Goal: Transaction & Acquisition: Book appointment/travel/reservation

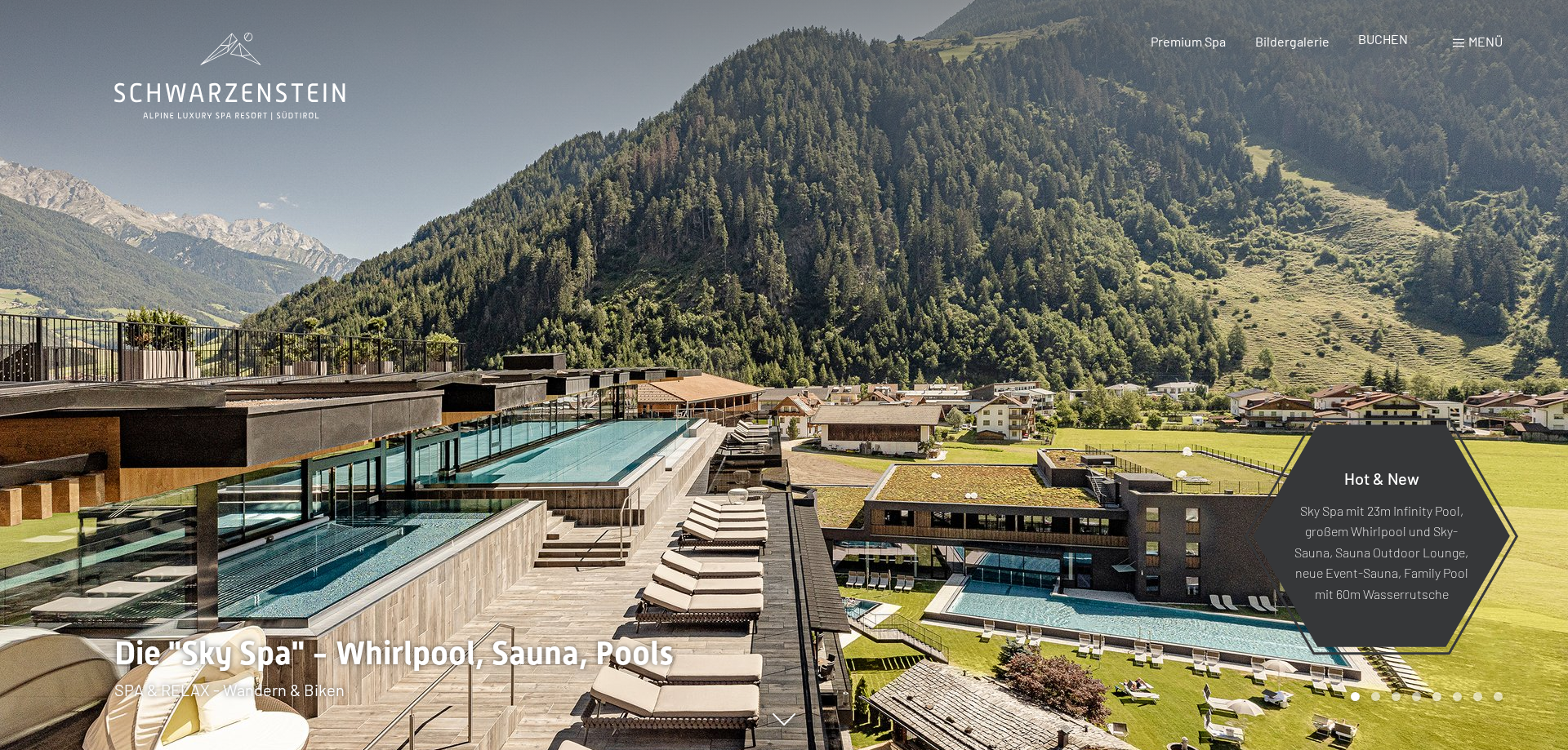
click at [1378, 36] on span "BUCHEN" at bounding box center [1382, 38] width 50 height 16
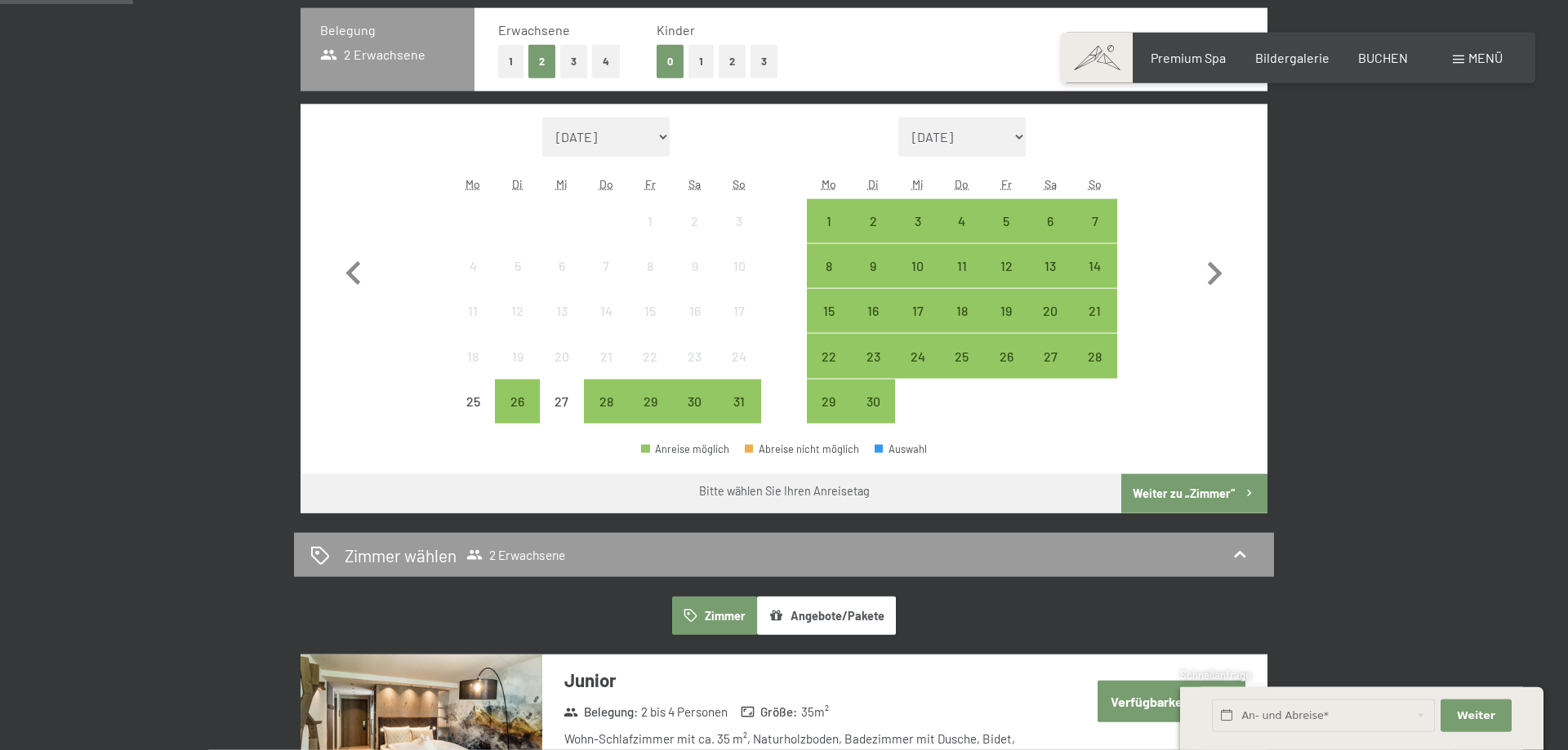
scroll to position [416, 0]
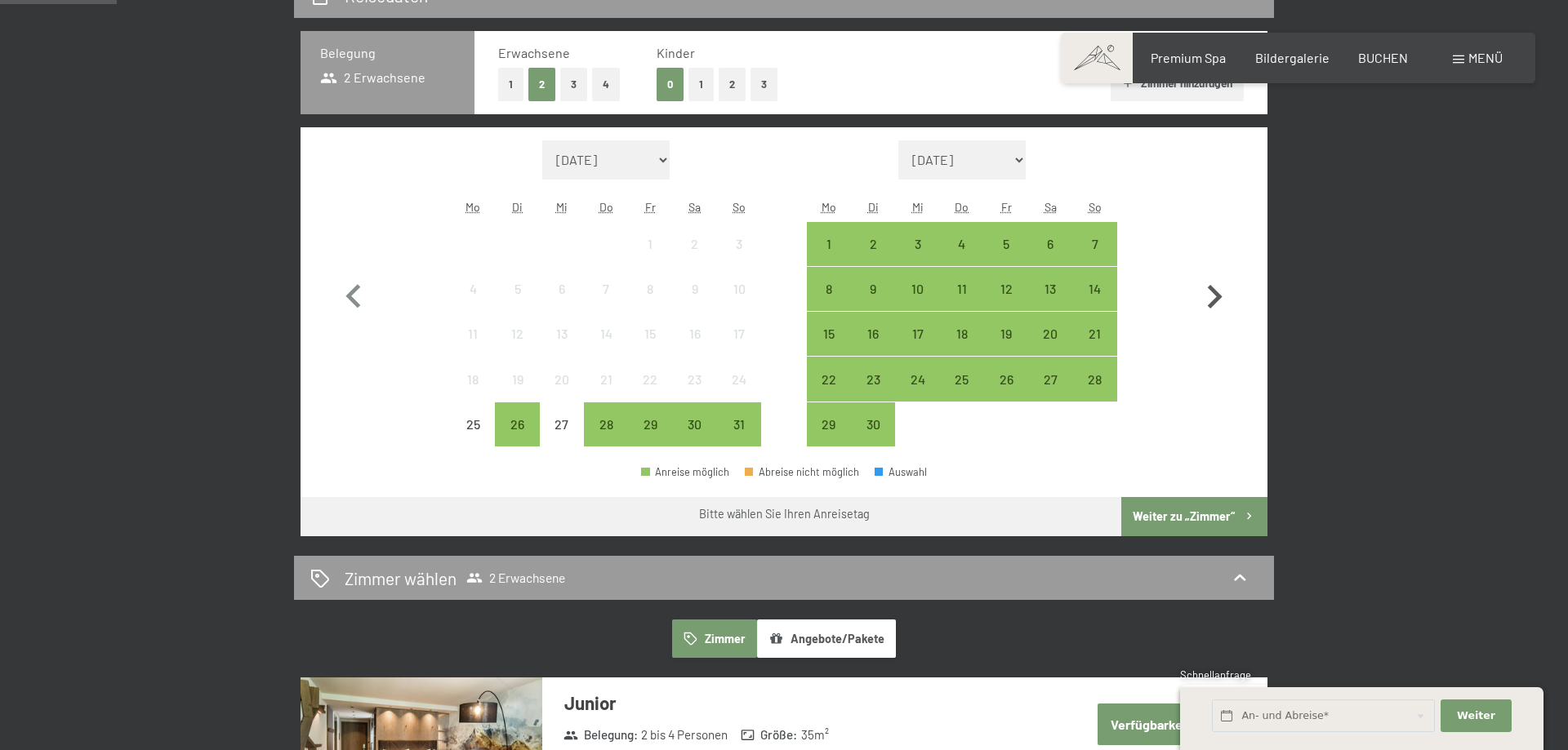
click at [1219, 290] on icon "button" at bounding box center [1214, 297] width 48 height 48
select select "[DATE]"
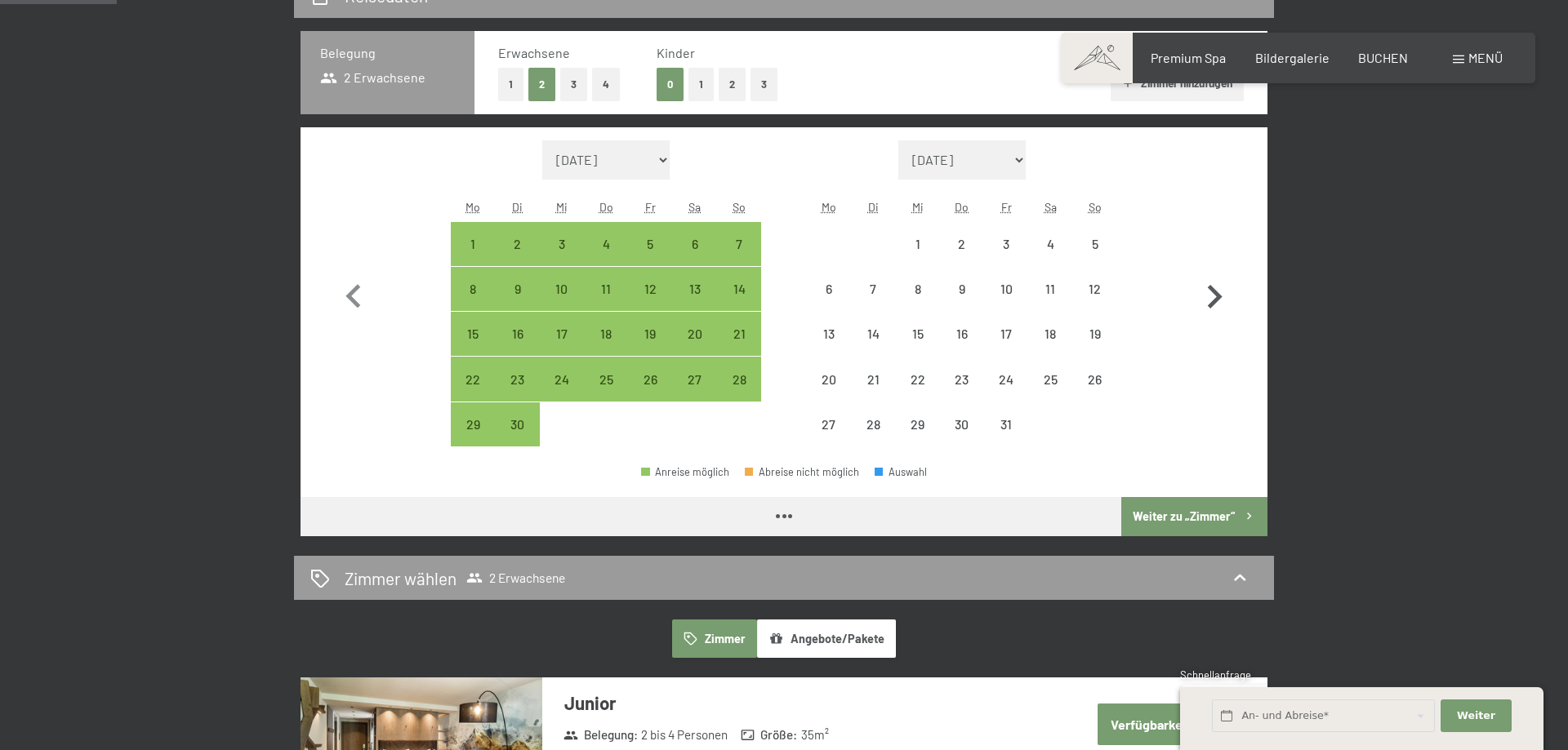
click at [1219, 290] on icon "button" at bounding box center [1214, 297] width 48 height 48
select select "[DATE]"
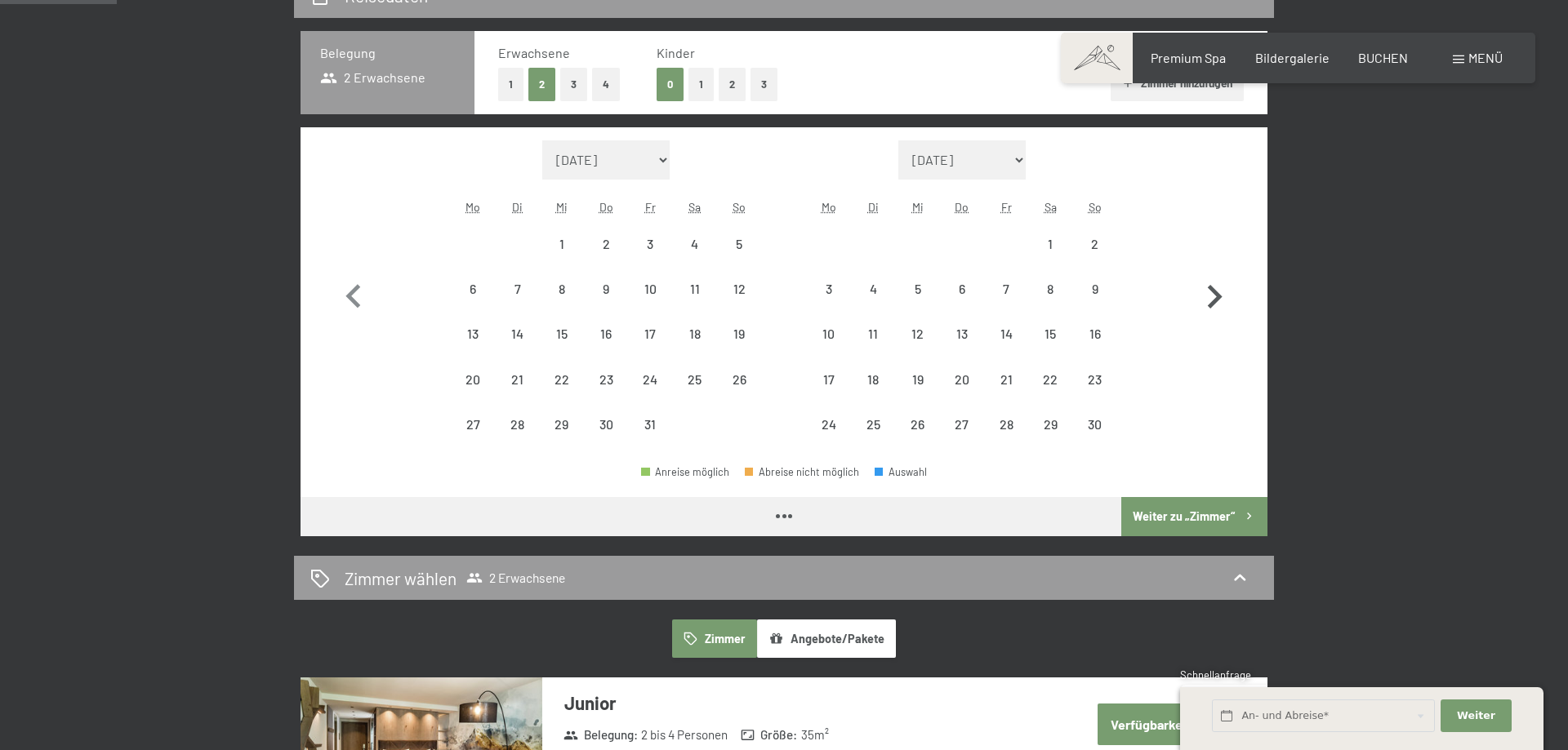
click at [1218, 290] on icon "button" at bounding box center [1214, 297] width 48 height 48
select select "[DATE]"
click at [1218, 290] on icon "button" at bounding box center [1214, 297] width 48 height 48
select select "[DATE]"
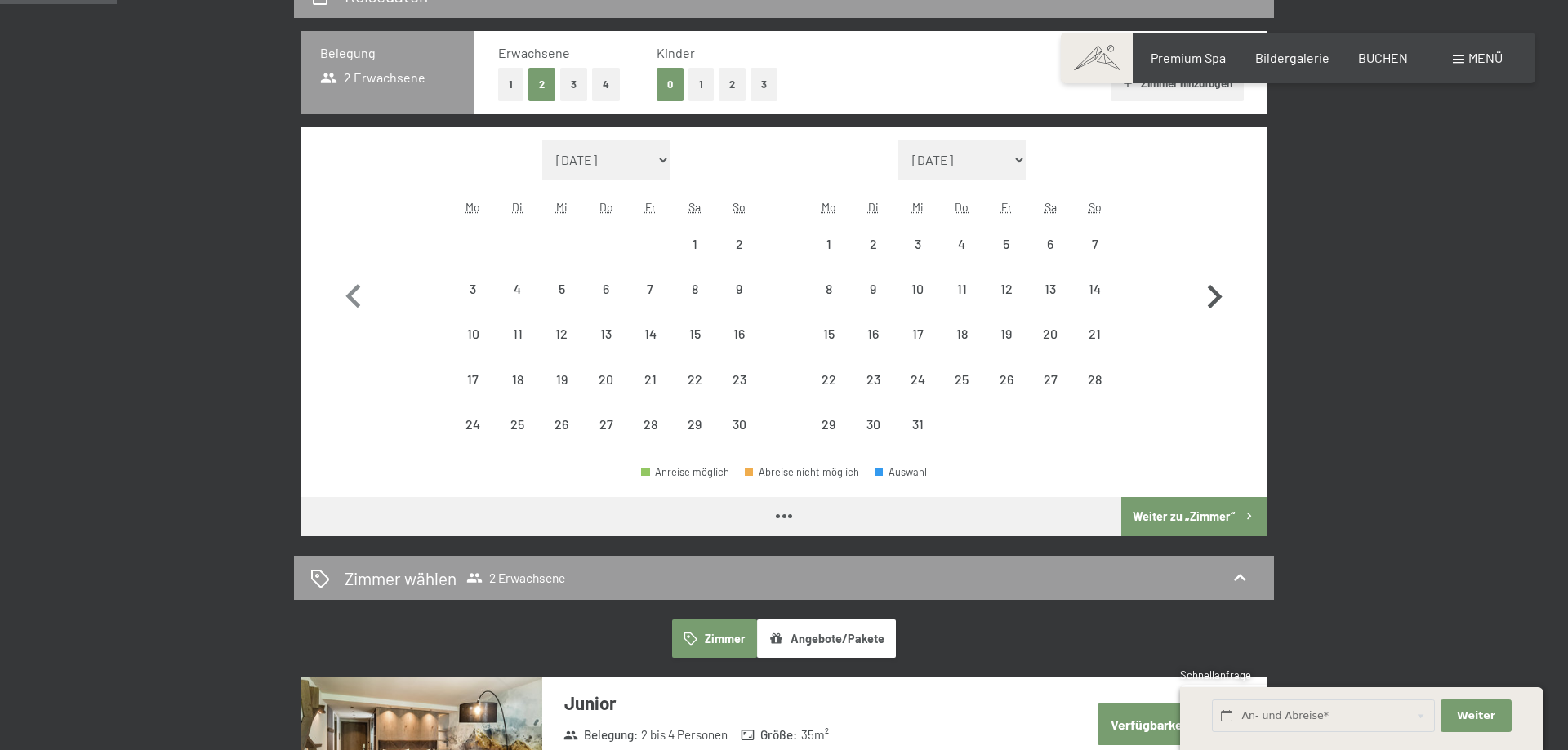
select select "[DATE]"
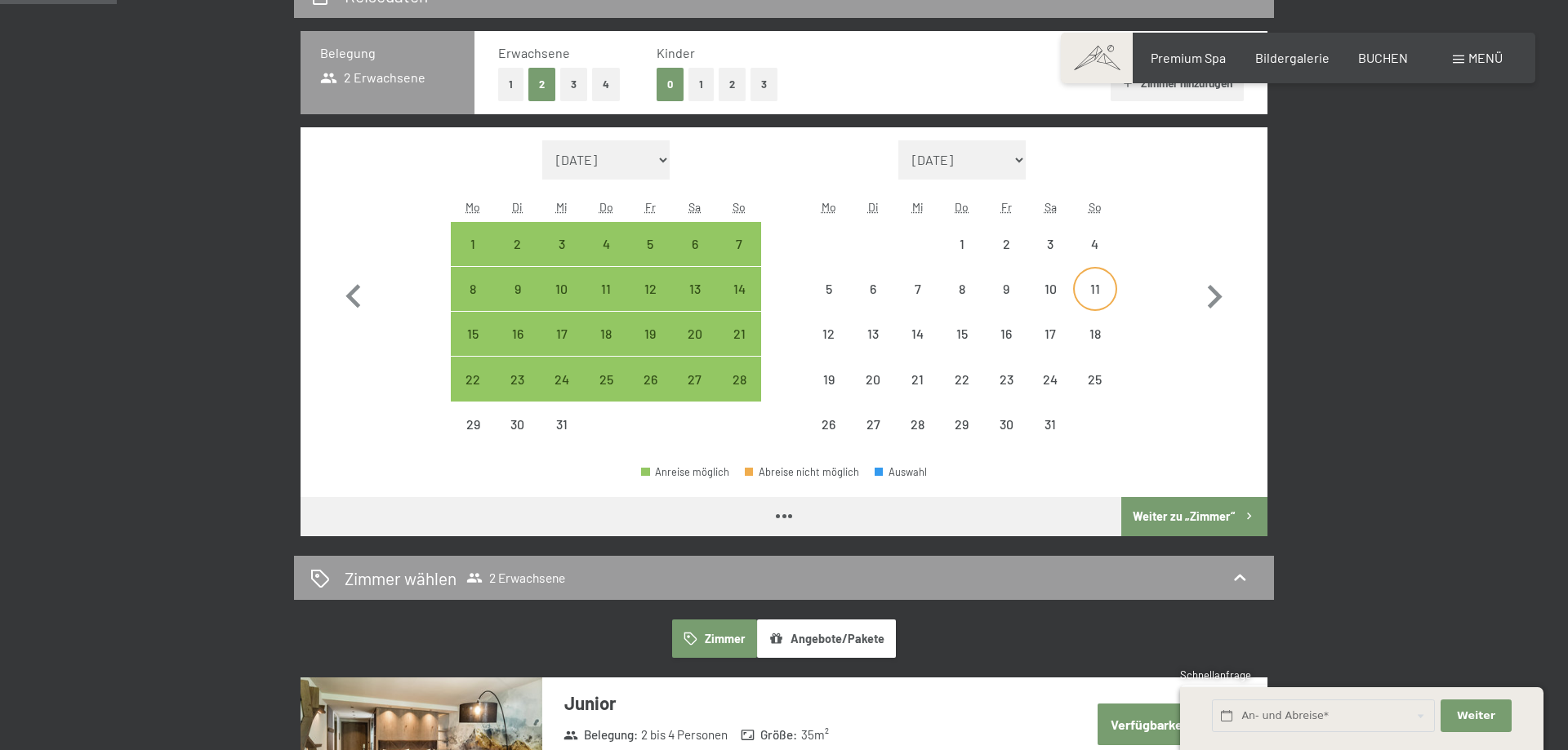
select select "[DATE]"
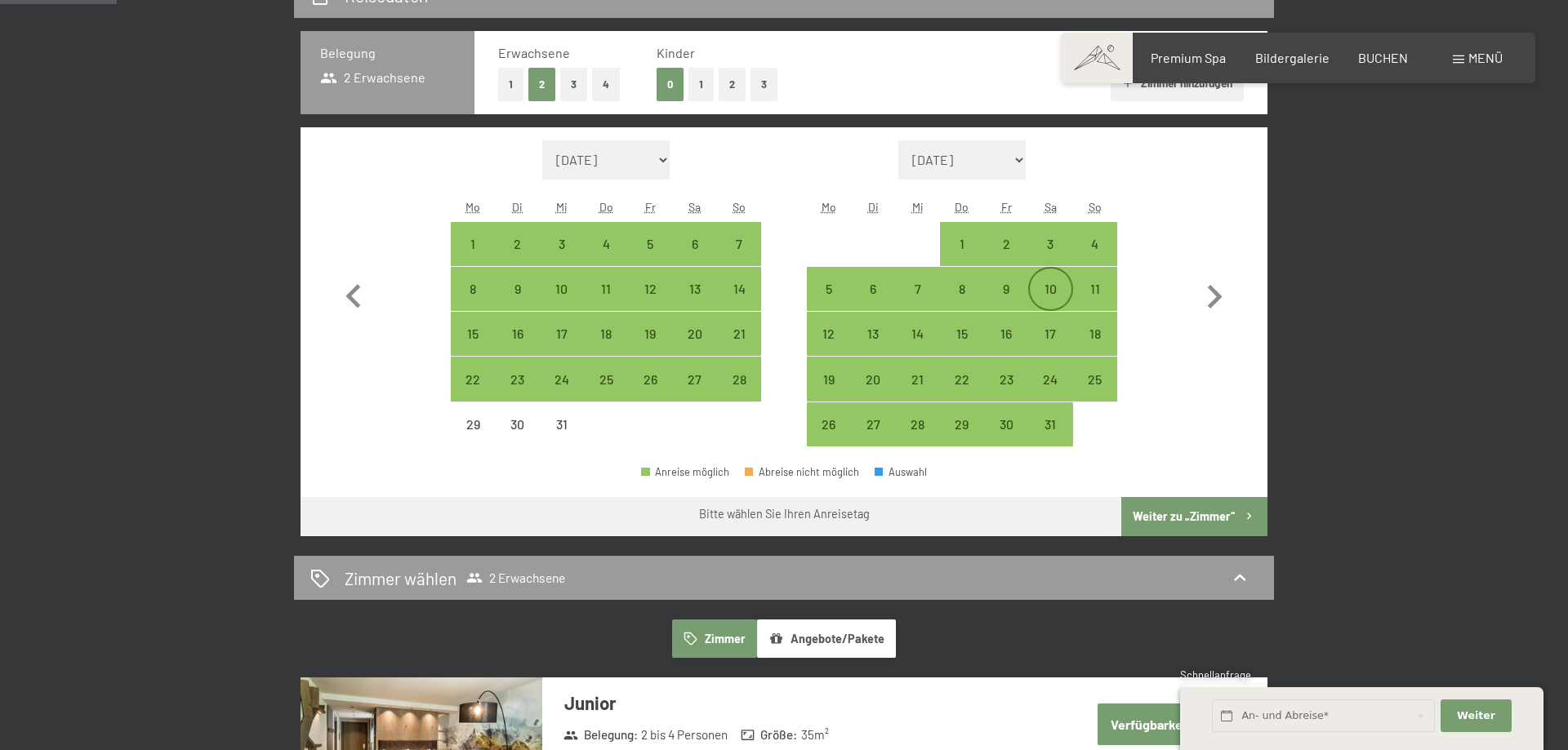
click at [1055, 281] on div "10" at bounding box center [1050, 290] width 41 height 41
select select "[DATE]"
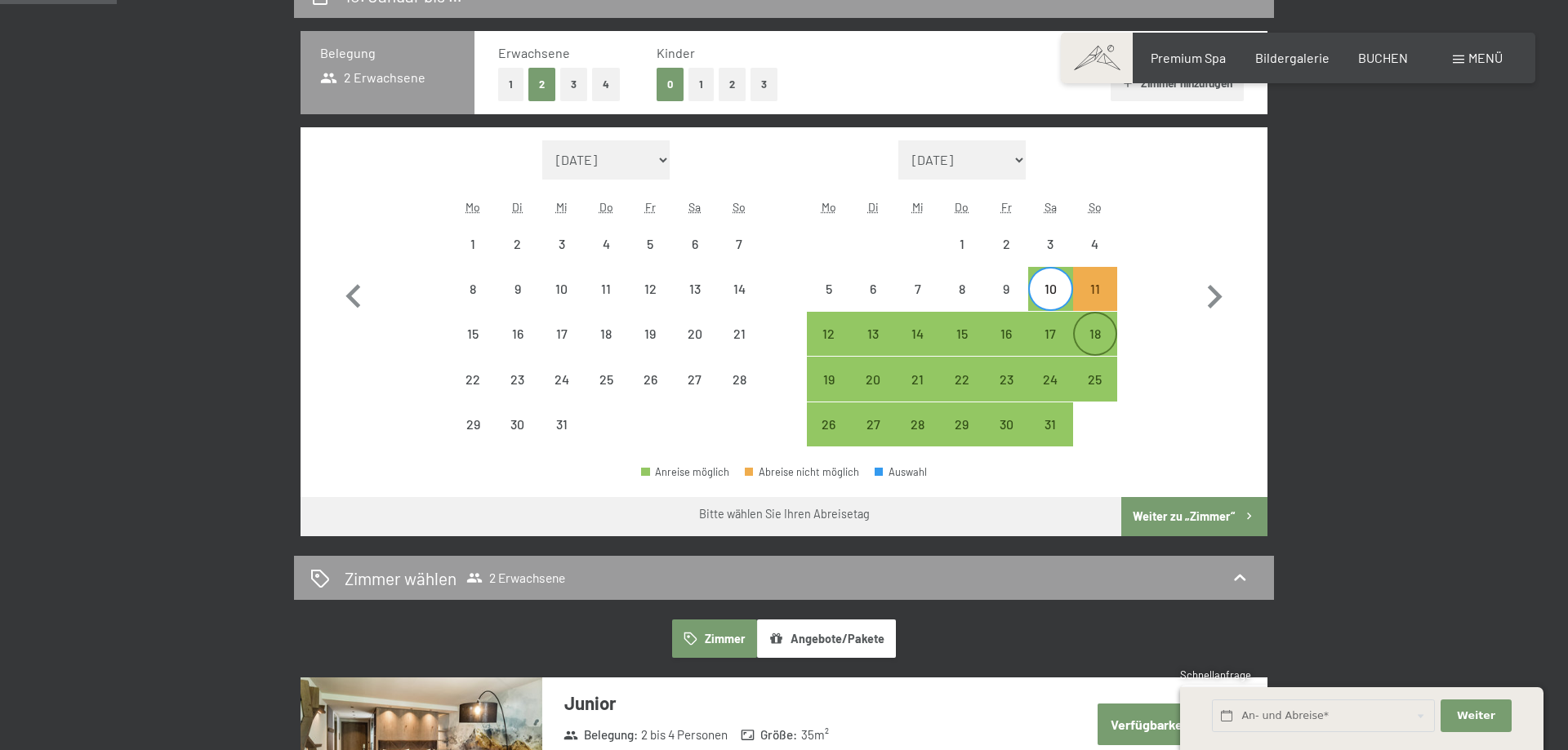
click at [1097, 332] on div "18" at bounding box center [1095, 348] width 41 height 41
select select "[DATE]"
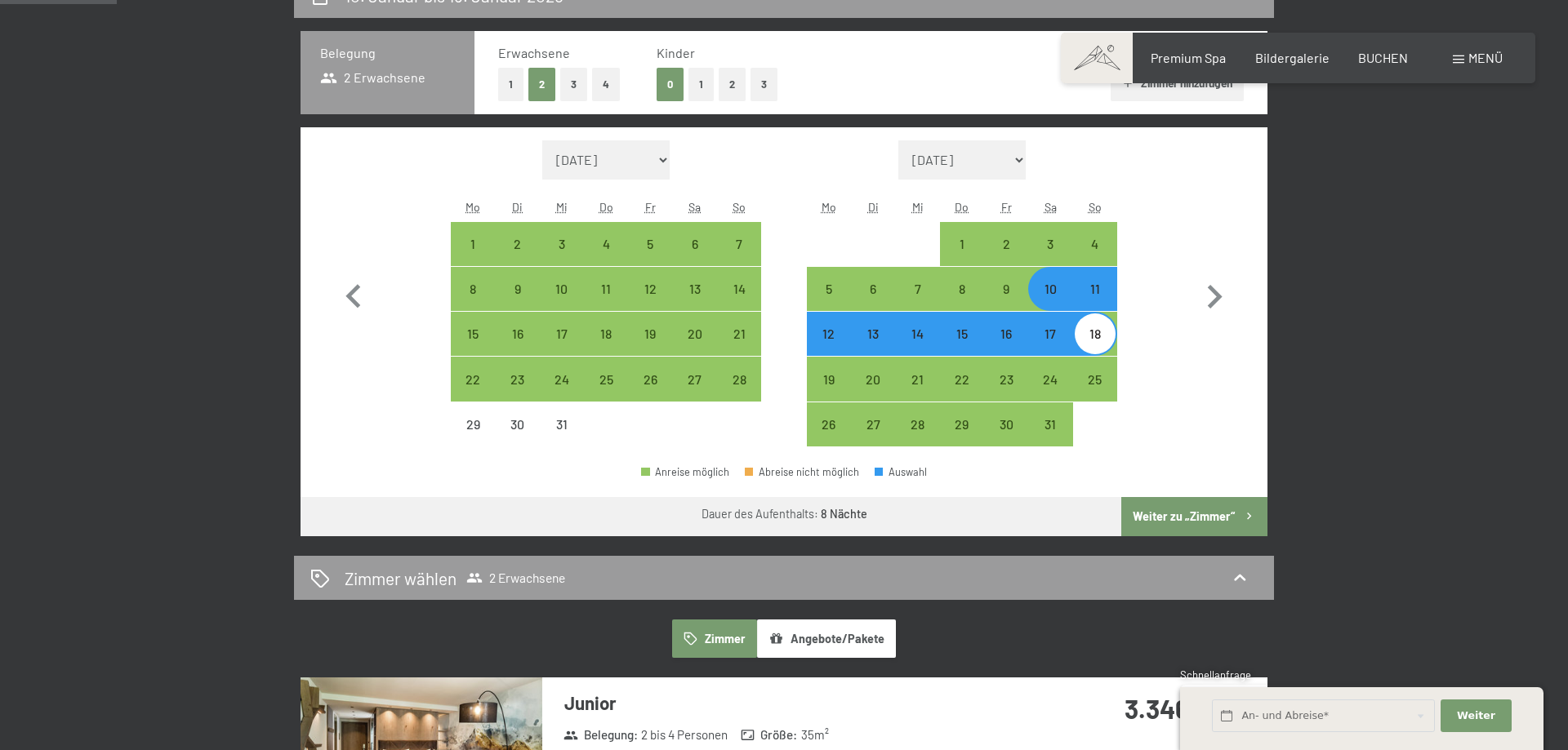
click at [1199, 508] on button "Weiter zu „Zimmer“" at bounding box center [1195, 517] width 146 height 39
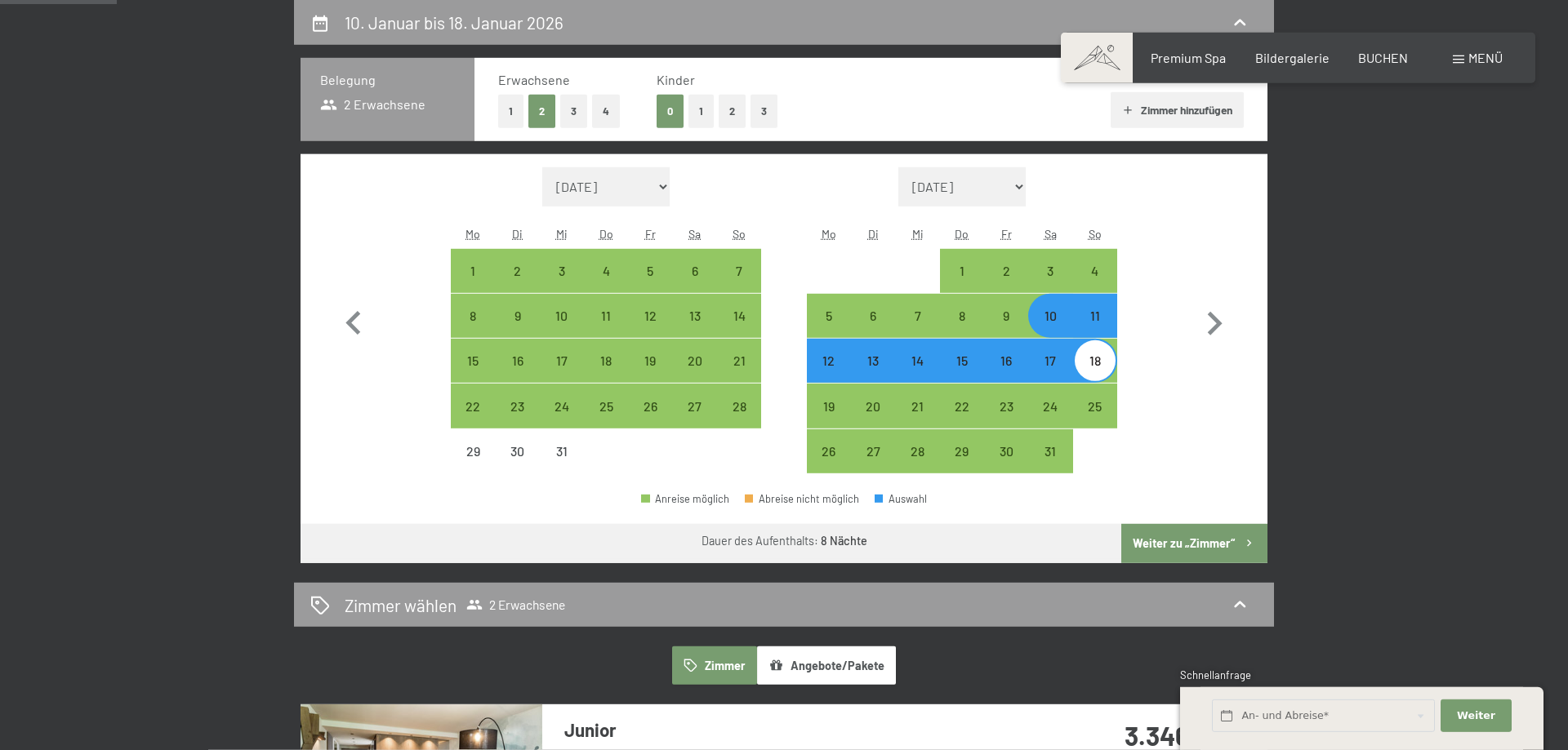
select select "[DATE]"
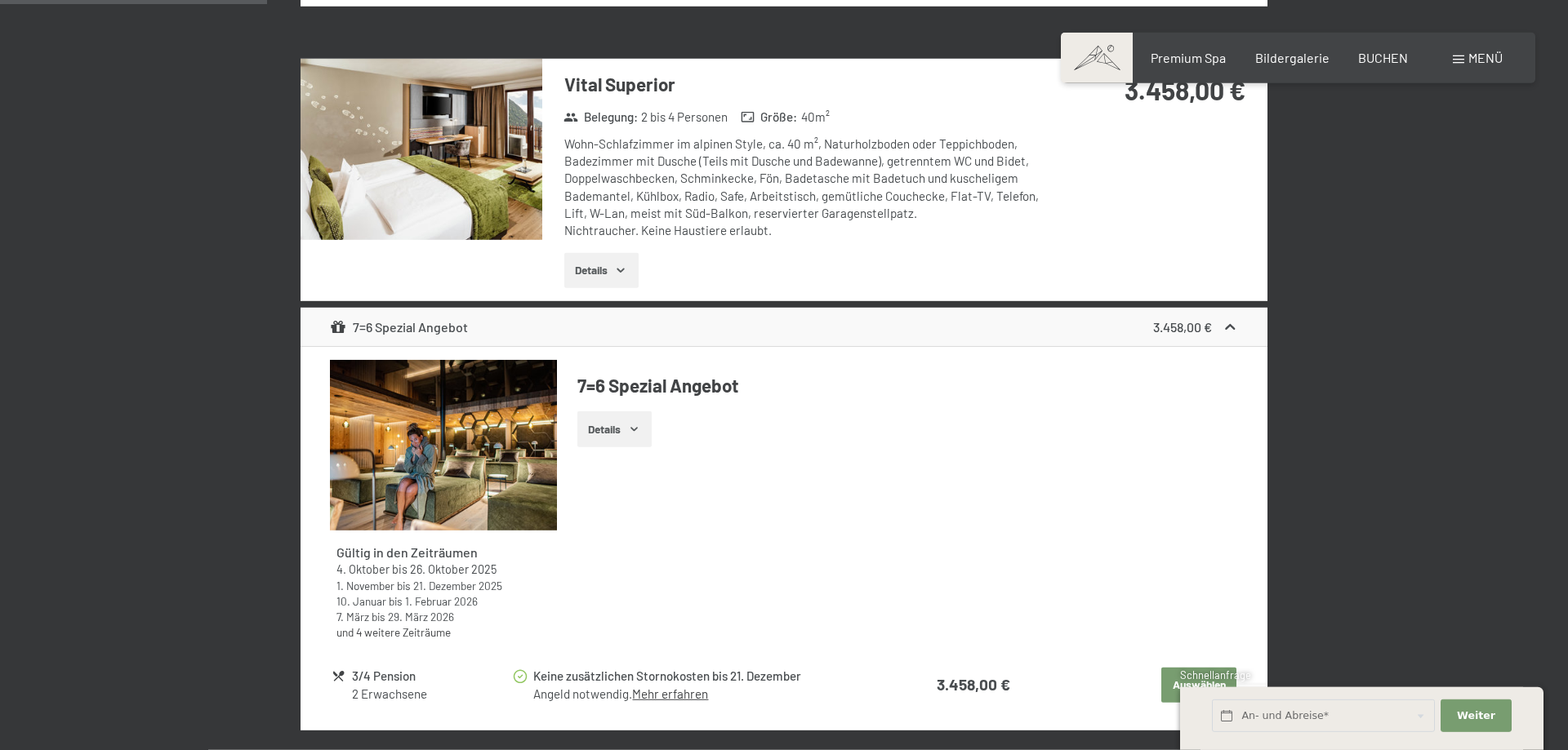
scroll to position [889, 0]
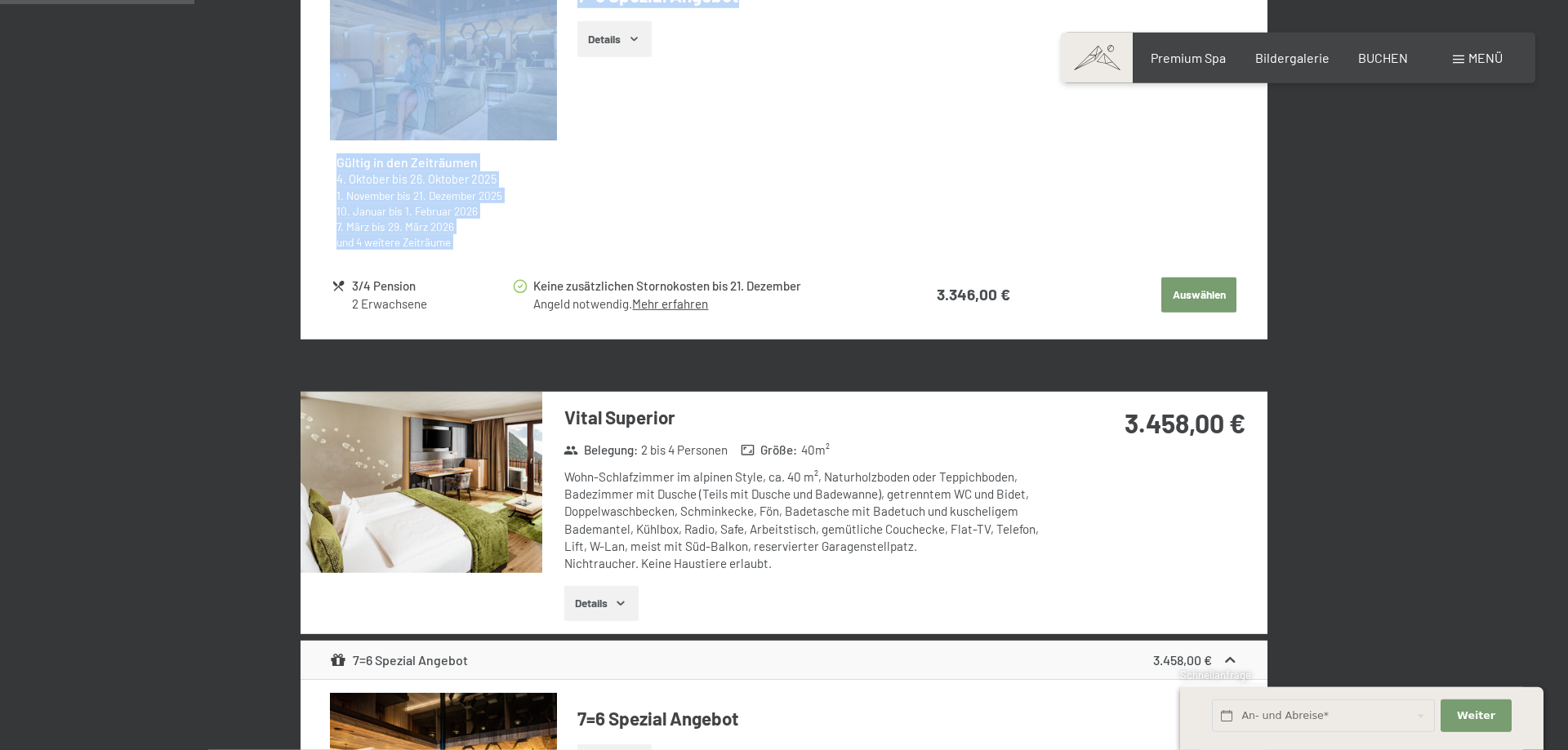
drag, startPoint x: 1451, startPoint y: 453, endPoint x: 1444, endPoint y: 247, distance: 206.1
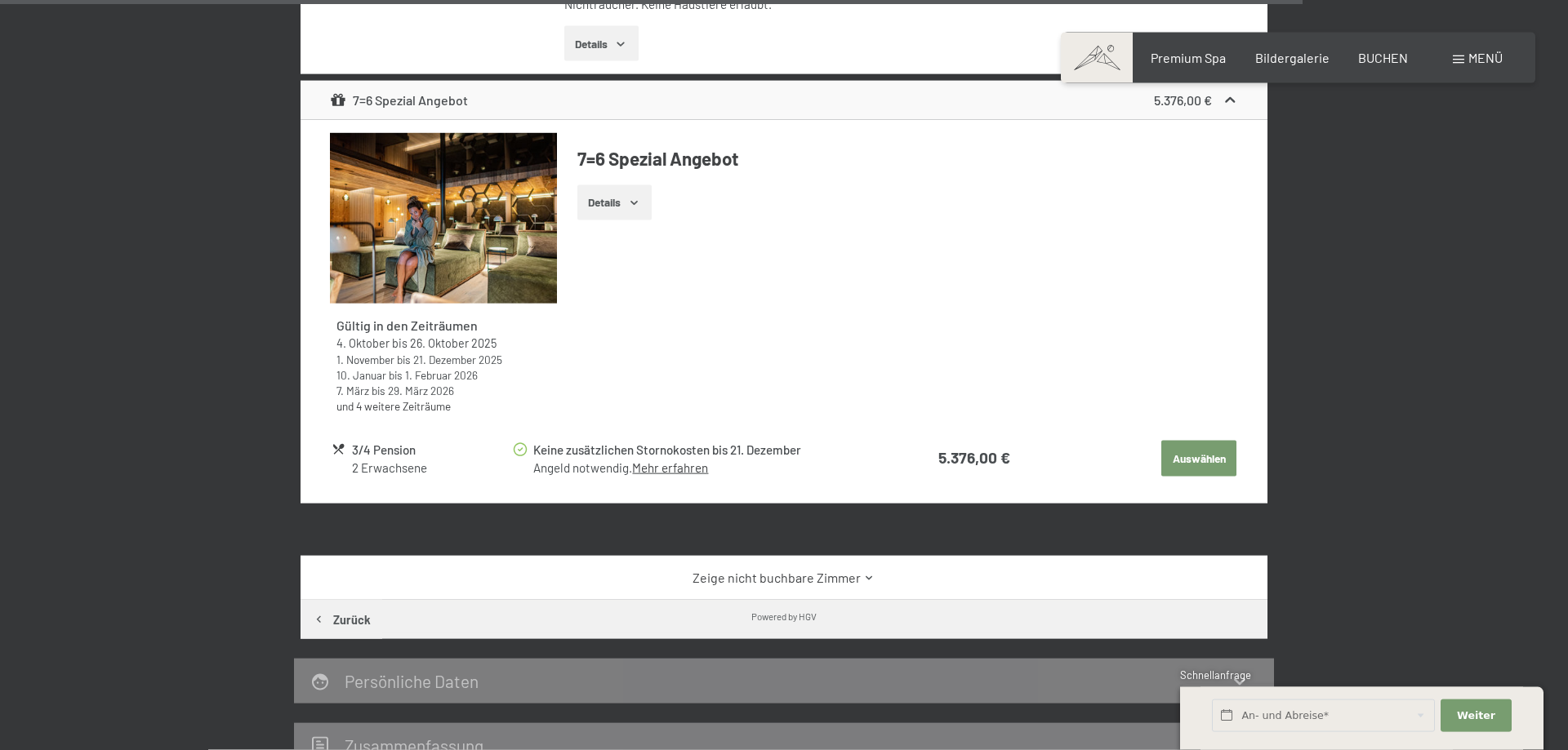
scroll to position [5963, 0]
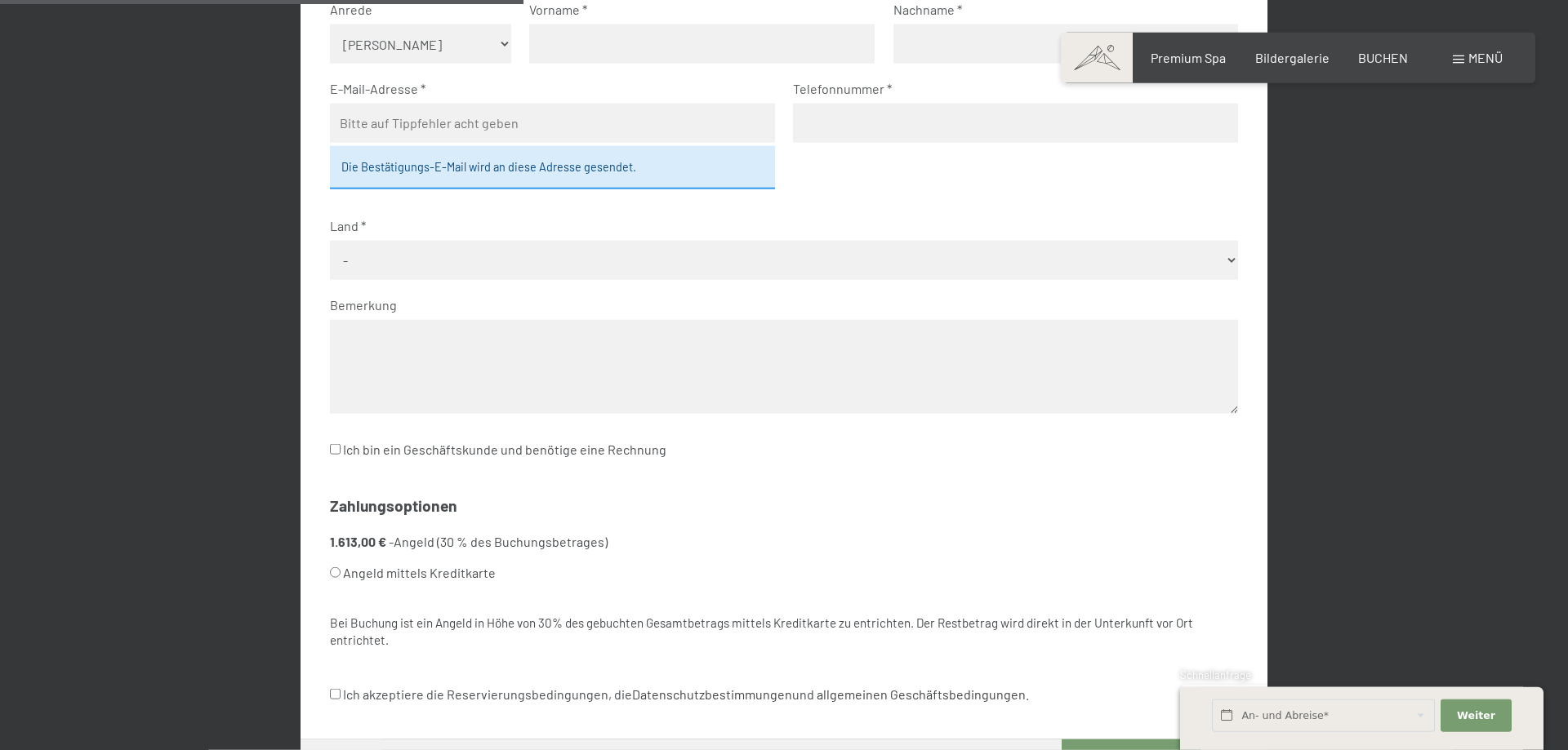
scroll to position [722, 0]
